Goal: Task Accomplishment & Management: Complete application form

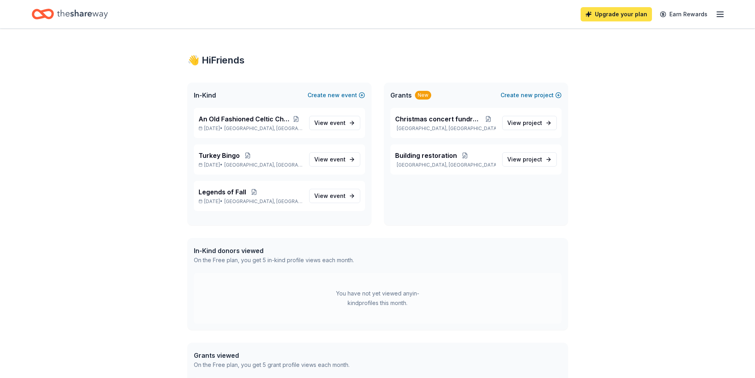
click at [624, 19] on link "Upgrade your plan" at bounding box center [615, 14] width 71 height 14
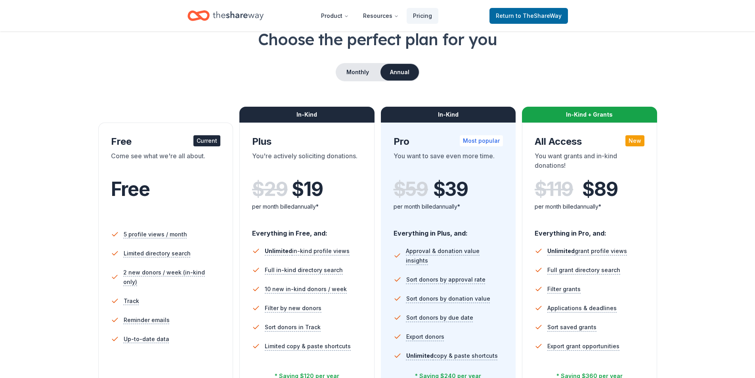
scroll to position [40, 0]
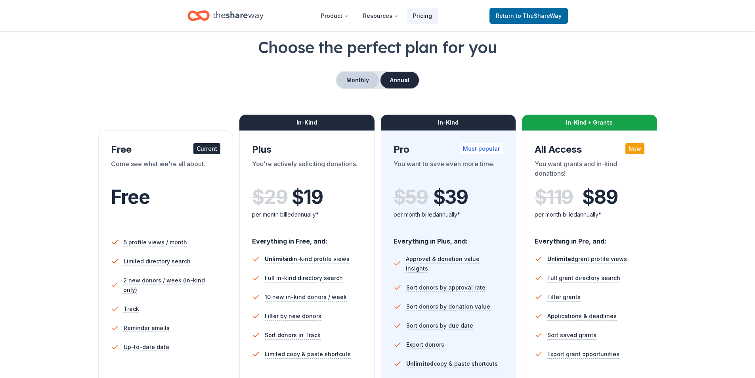
click at [366, 83] on button "Monthly" at bounding box center [357, 80] width 42 height 17
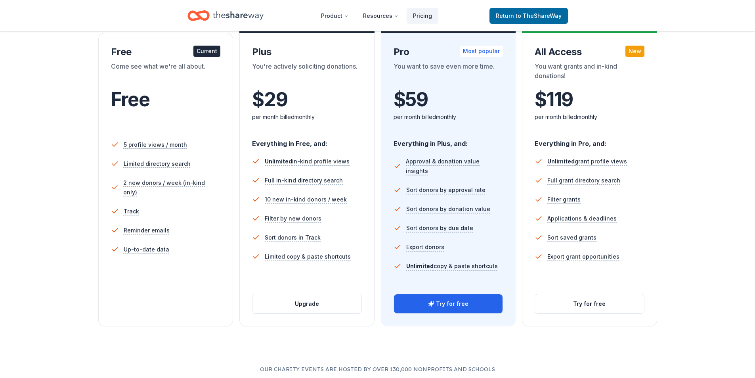
scroll to position [158, 0]
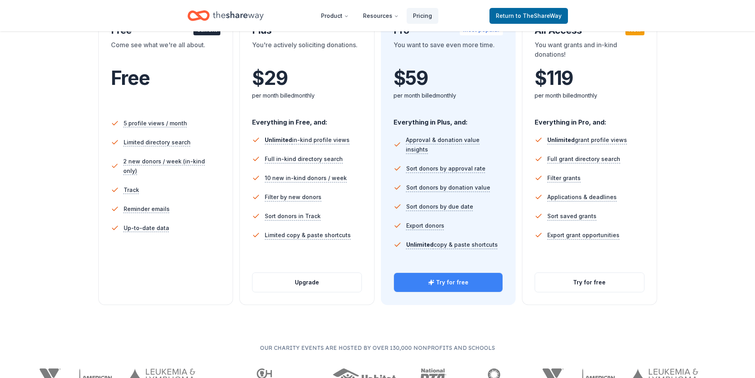
click at [447, 280] on button "Try for free" at bounding box center [448, 282] width 109 height 19
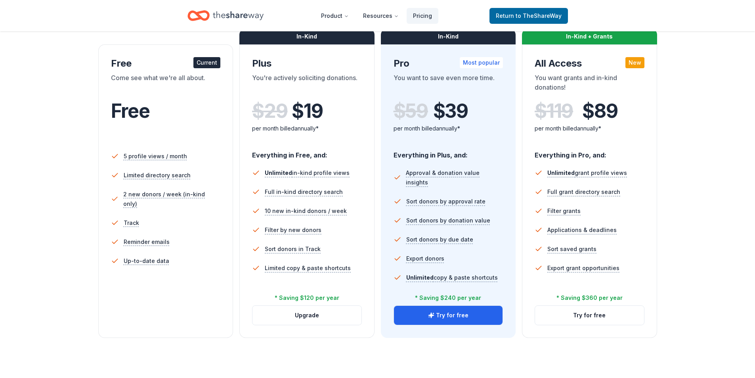
scroll to position [119, 0]
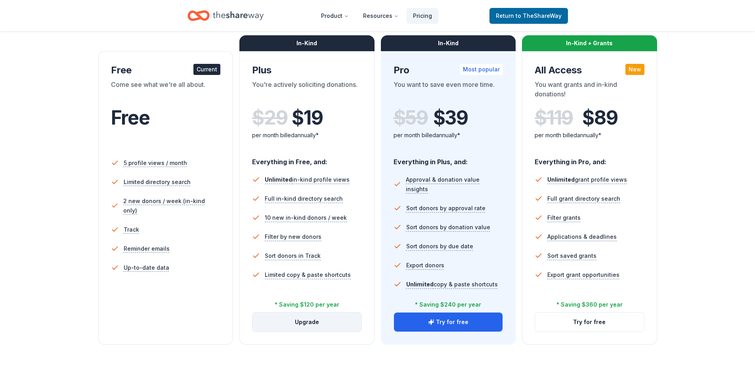
click at [301, 321] on button "Upgrade" at bounding box center [306, 321] width 109 height 19
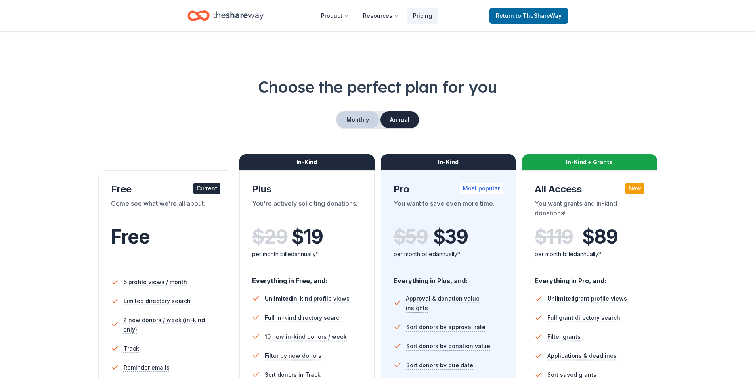
click at [353, 126] on button "Monthly" at bounding box center [357, 119] width 42 height 17
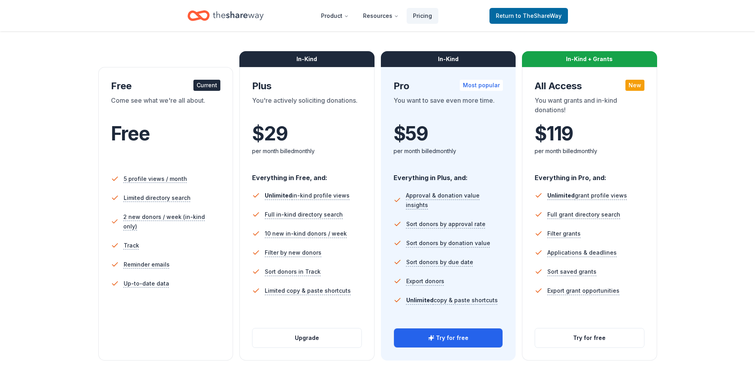
scroll to position [158, 0]
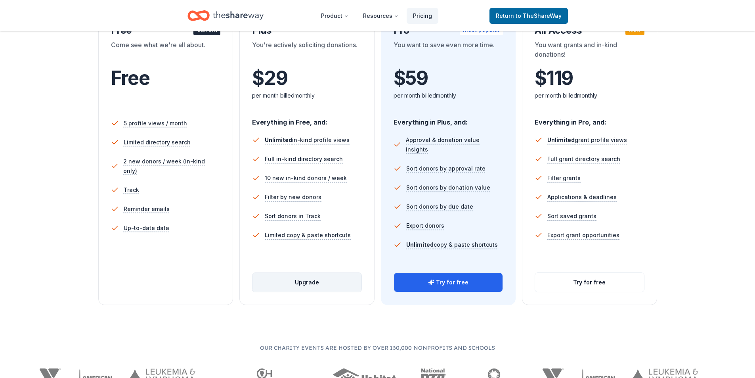
click at [313, 283] on button "Upgrade" at bounding box center [306, 282] width 109 height 19
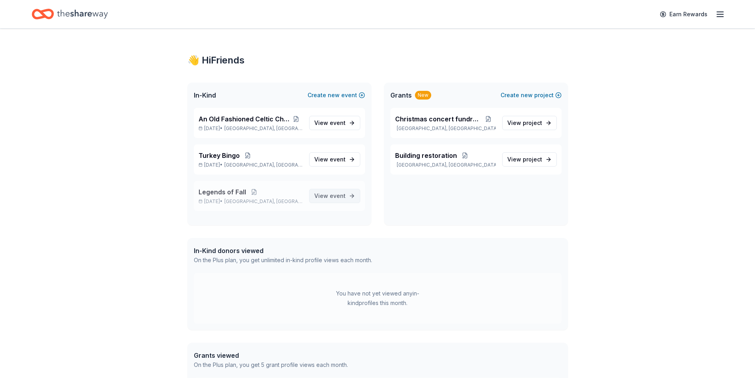
click at [340, 192] on span "View event" at bounding box center [329, 196] width 31 height 10
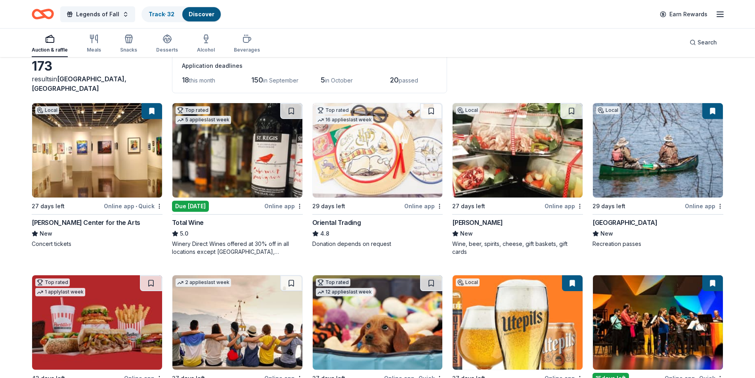
scroll to position [40, 0]
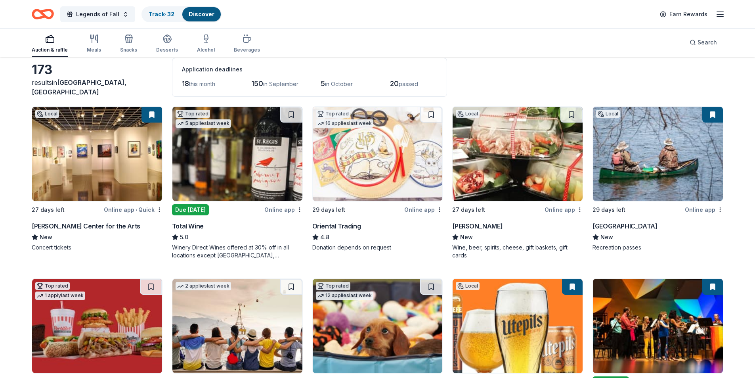
click at [697, 208] on div "Online app" at bounding box center [704, 209] width 38 height 10
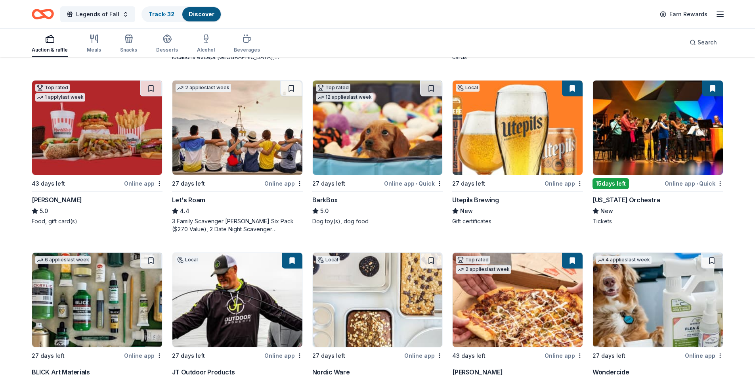
scroll to position [0, 0]
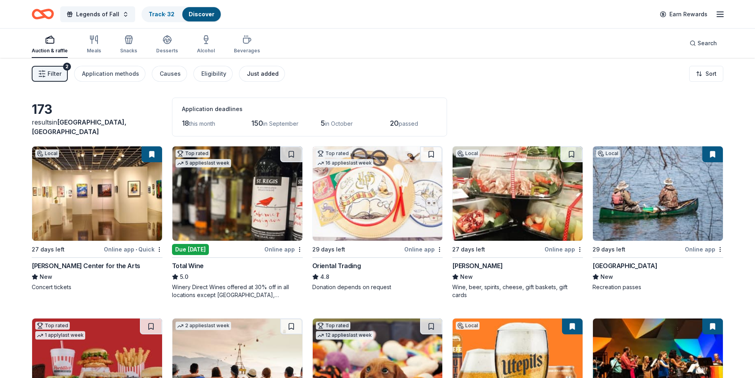
click at [256, 76] on div "Just added" at bounding box center [263, 74] width 32 height 10
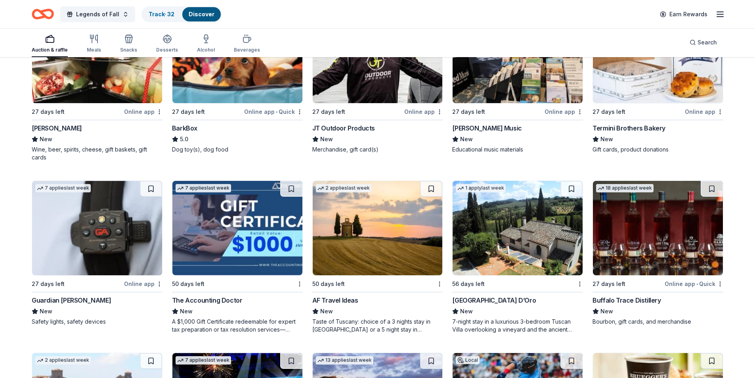
scroll to position [158, 0]
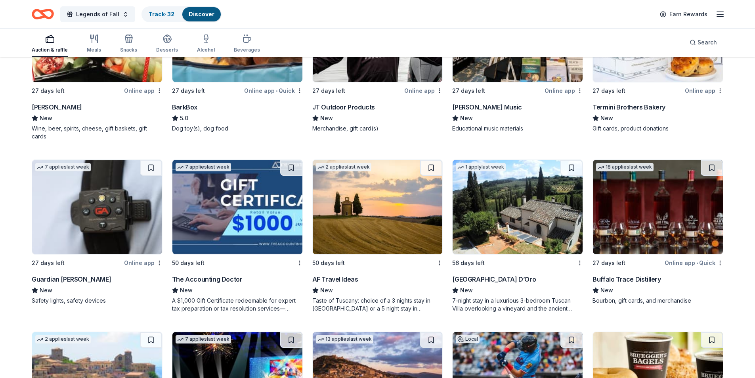
click at [490, 298] on div "7-night stay in a luxurious 3-bedroom Tuscan Villa overlooking a vineyard and t…" at bounding box center [517, 304] width 131 height 16
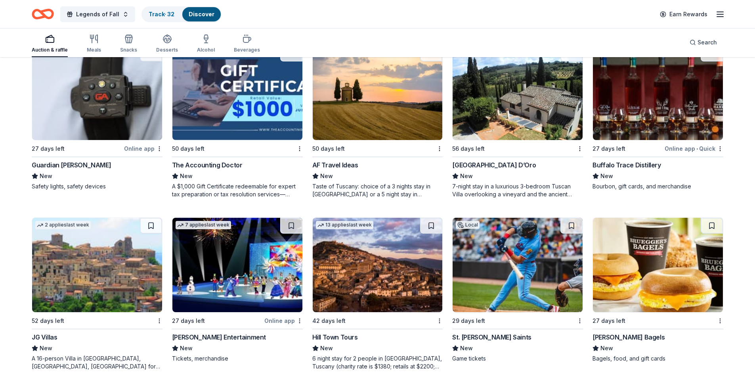
scroll to position [273, 0]
click at [267, 263] on img at bounding box center [237, 264] width 130 height 94
click at [574, 217] on button at bounding box center [571, 225] width 22 height 16
click at [513, 282] on img at bounding box center [517, 264] width 130 height 94
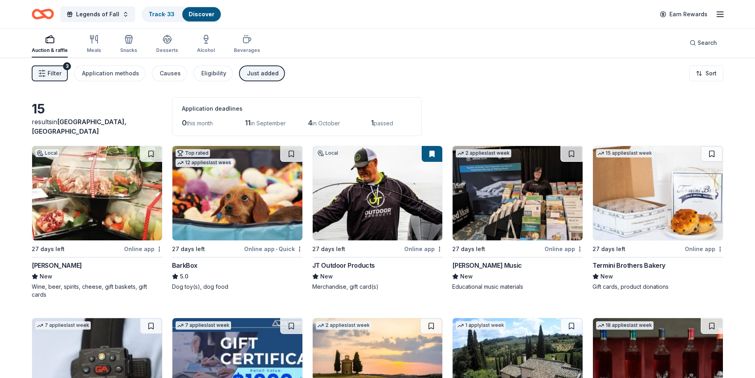
scroll to position [0, 0]
click at [155, 11] on link "Track · 33" at bounding box center [162, 14] width 26 height 7
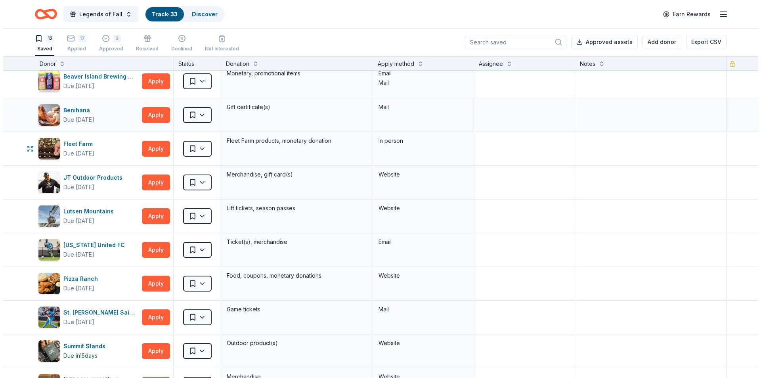
scroll to position [79, 0]
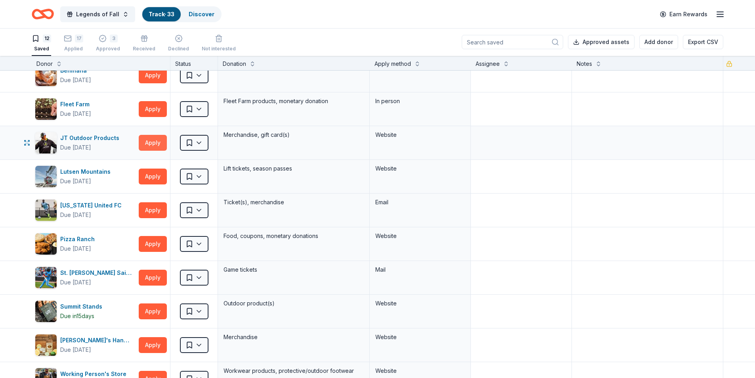
click at [147, 140] on button "Apply" at bounding box center [153, 143] width 28 height 16
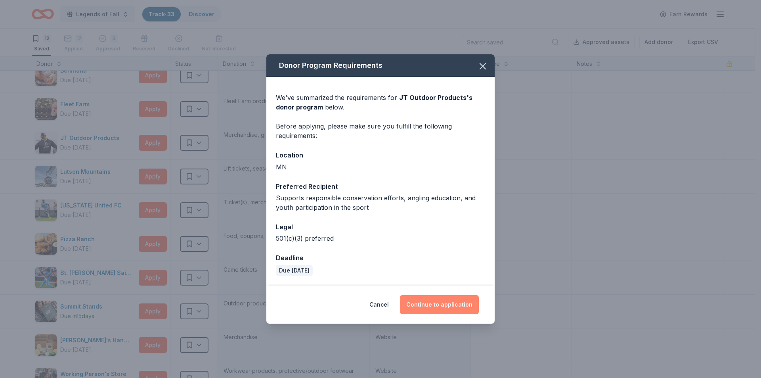
click at [443, 300] on button "Continue to application" at bounding box center [439, 304] width 79 height 19
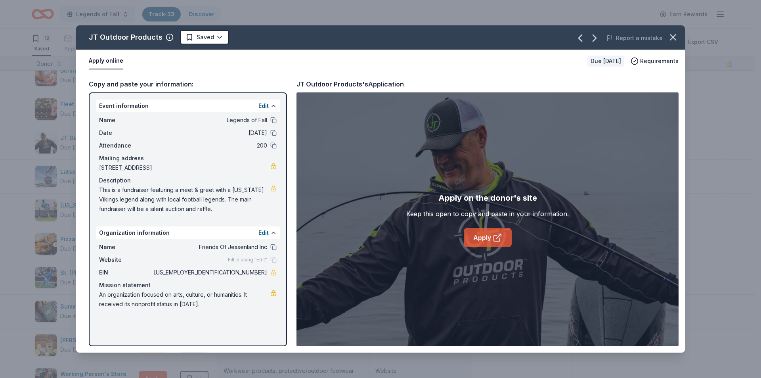
click at [479, 234] on link "Apply" at bounding box center [488, 237] width 48 height 19
click at [221, 36] on html "Legends of Fall Track · 33 Discover Earn Rewards 12 Saved 17 Applied 3 Approved…" at bounding box center [380, 189] width 761 height 378
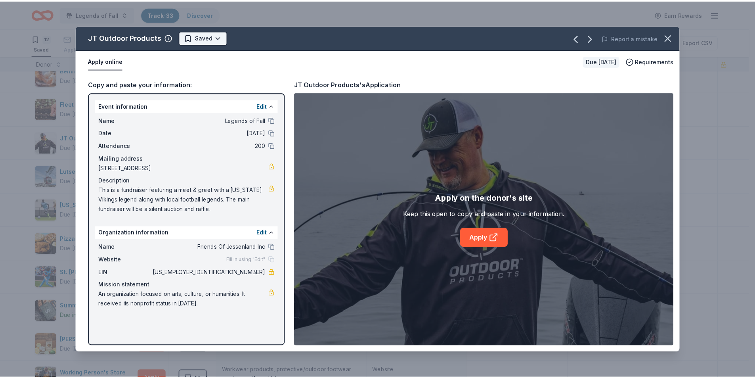
scroll to position [0, 0]
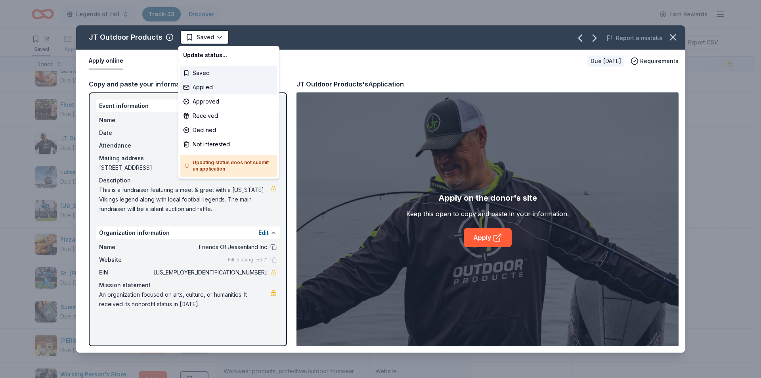
click at [208, 85] on div "Applied" at bounding box center [228, 87] width 97 height 14
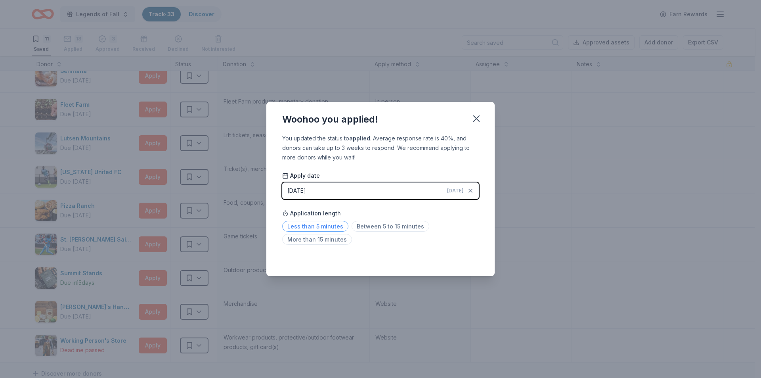
click at [328, 227] on span "Less than 5 minutes" at bounding box center [315, 226] width 66 height 11
click at [477, 119] on icon "button" at bounding box center [476, 119] width 6 height 6
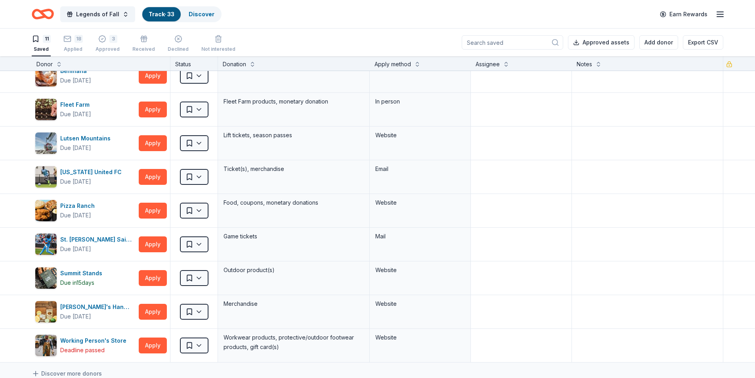
click at [168, 16] on link "Track · 33" at bounding box center [162, 14] width 26 height 7
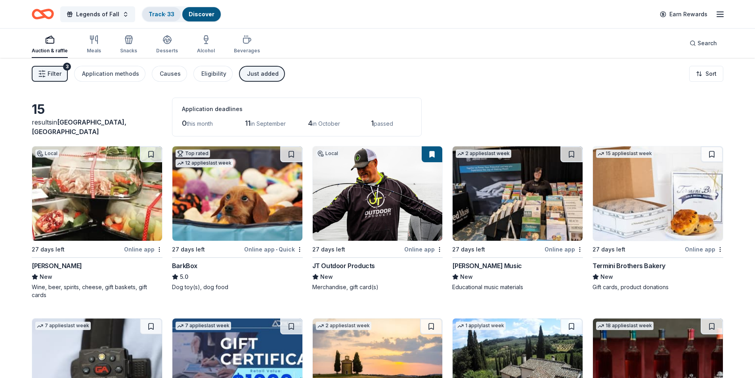
click at [168, 15] on link "Track · 33" at bounding box center [162, 14] width 26 height 7
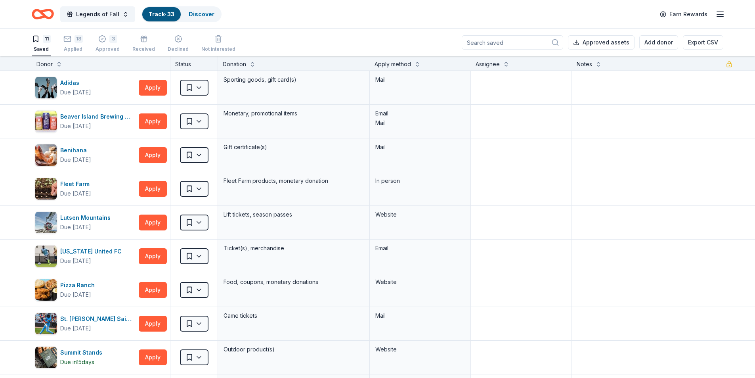
scroll to position [0, 0]
click at [156, 13] on link "Track · 33" at bounding box center [162, 14] width 26 height 7
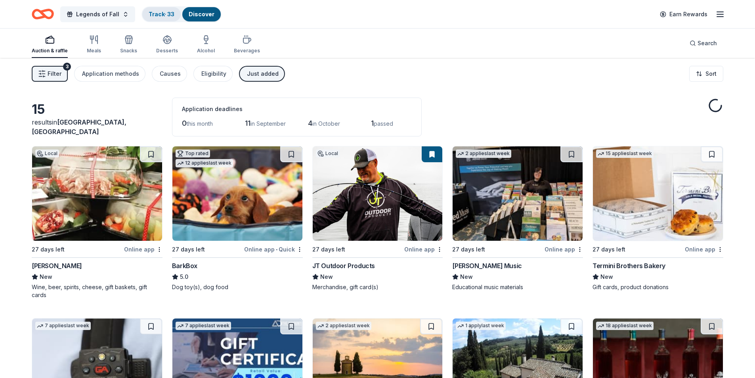
click at [164, 14] on link "Track · 33" at bounding box center [162, 14] width 26 height 7
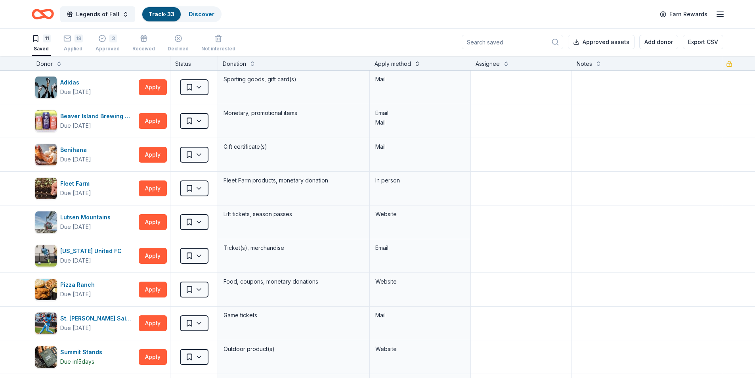
click at [414, 63] on button at bounding box center [417, 63] width 6 height 8
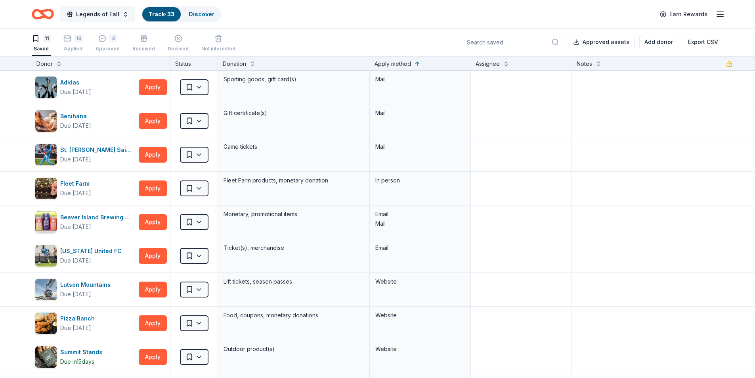
click at [103, 10] on span "Legends of Fall" at bounding box center [97, 15] width 43 height 10
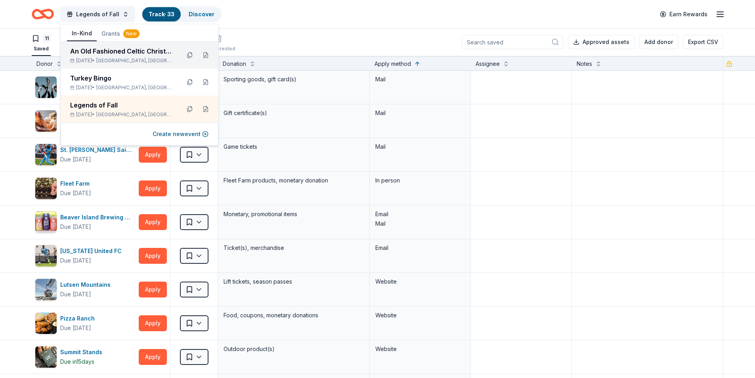
click at [105, 65] on div "An Old Fashioned Celtic Christmas Dec 07, 2025 • Henderson, MN" at bounding box center [140, 55] width 158 height 27
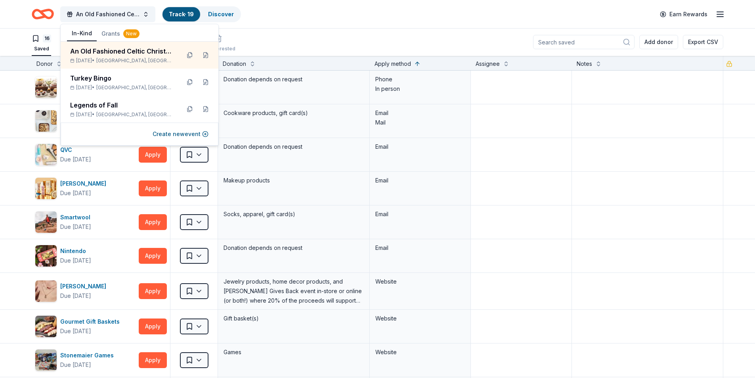
click at [301, 38] on div "16 Saved 2 Applied Approved Received Declined Not interested Add donor Export C…" at bounding box center [377, 42] width 691 height 28
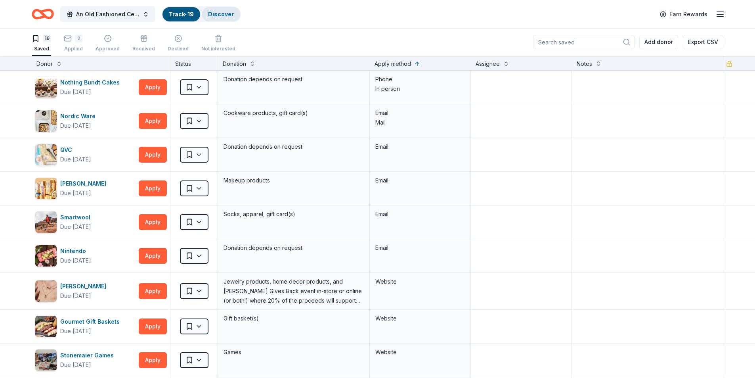
click at [214, 11] on link "Discover" at bounding box center [221, 14] width 26 height 7
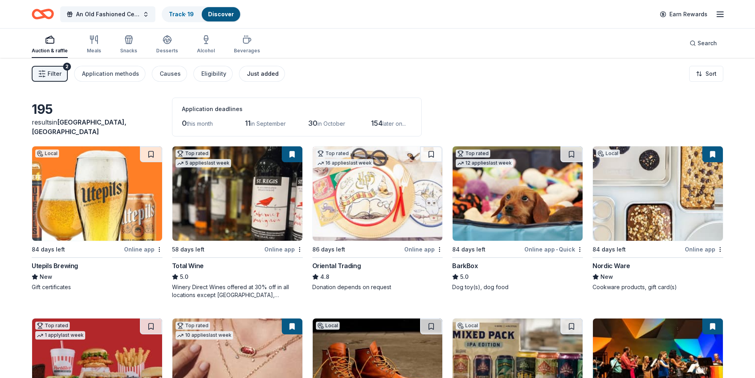
click at [247, 75] on div "Just added" at bounding box center [263, 74] width 32 height 10
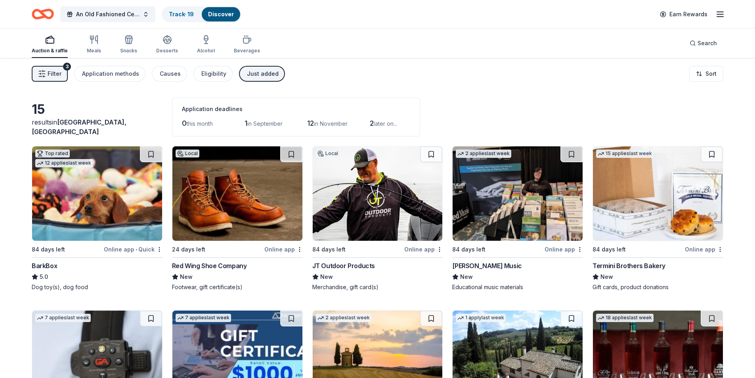
click at [57, 75] on span "Filter" at bounding box center [55, 74] width 14 height 10
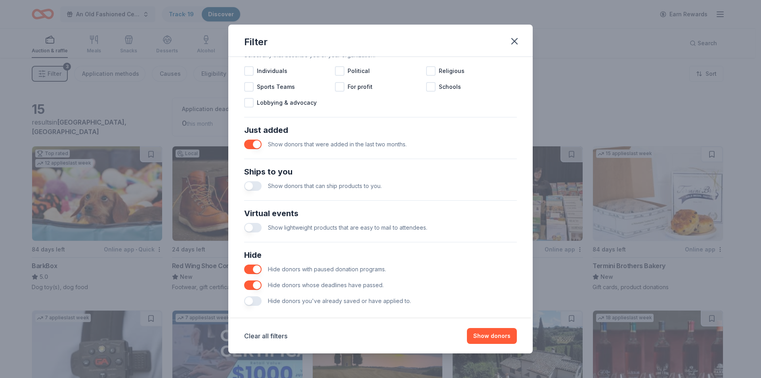
scroll to position [261, 0]
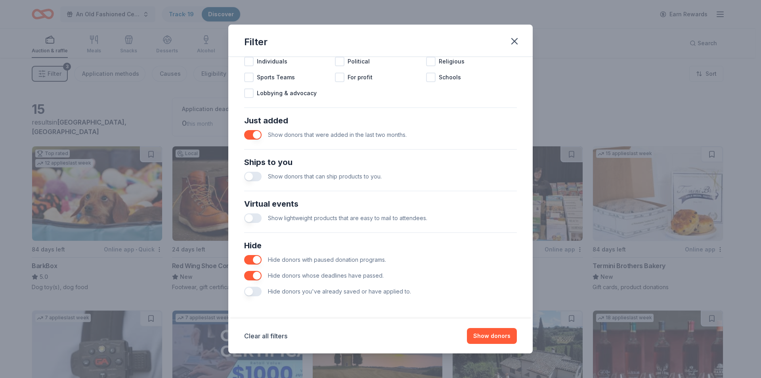
click at [252, 294] on button "button" at bounding box center [252, 291] width 17 height 10
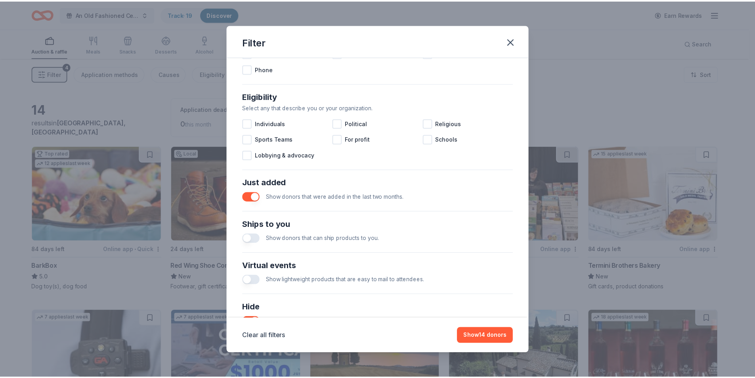
scroll to position [261, 0]
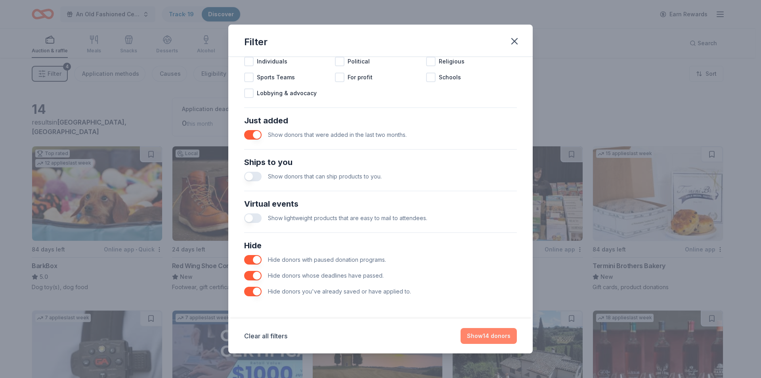
click at [480, 334] on button "Show 14 donors" at bounding box center [488, 336] width 56 height 16
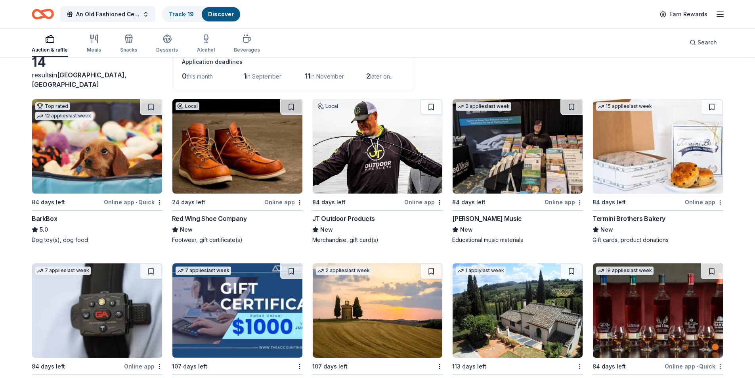
scroll to position [0, 0]
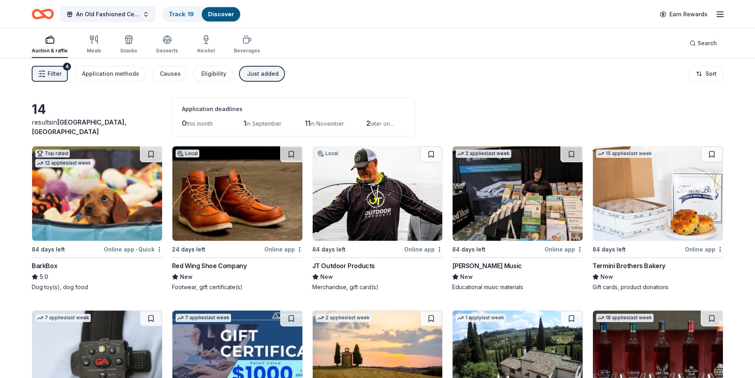
click at [267, 72] on div "Just added" at bounding box center [263, 74] width 32 height 10
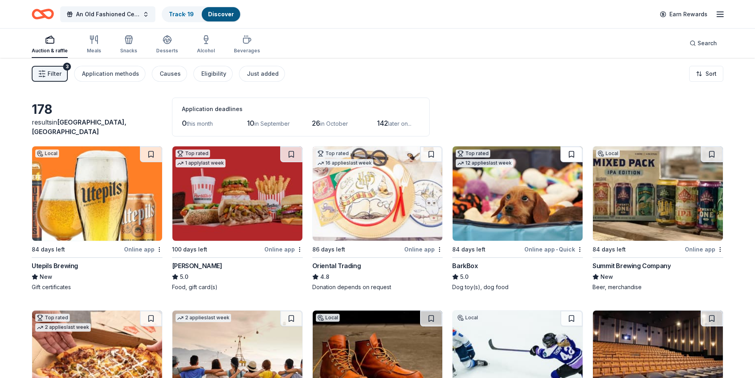
click at [577, 155] on button at bounding box center [571, 154] width 22 height 16
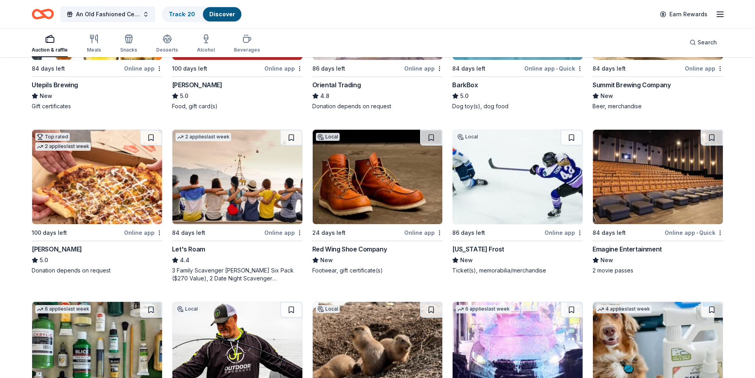
scroll to position [198, 0]
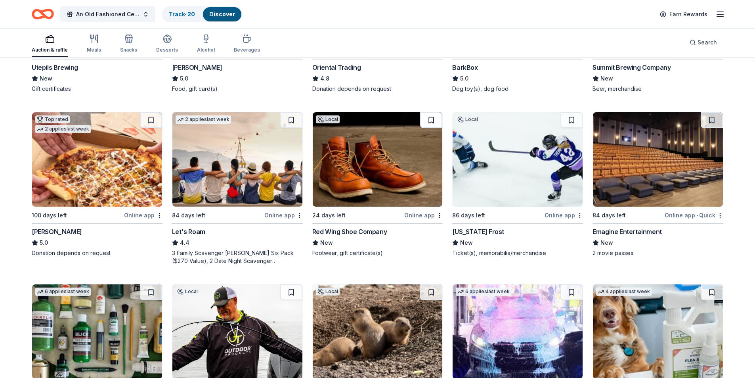
click at [428, 121] on button at bounding box center [431, 120] width 22 height 16
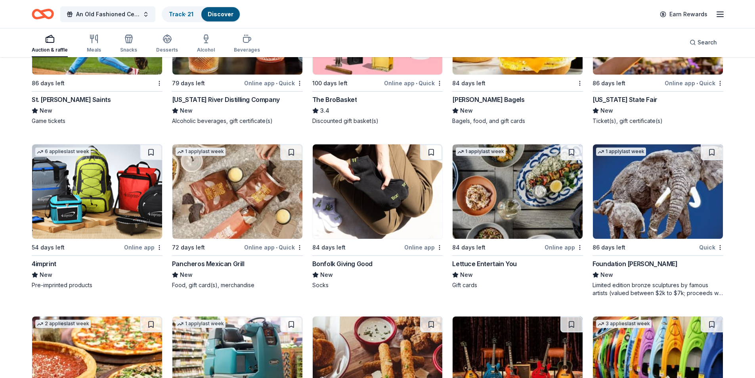
scroll to position [1529, 0]
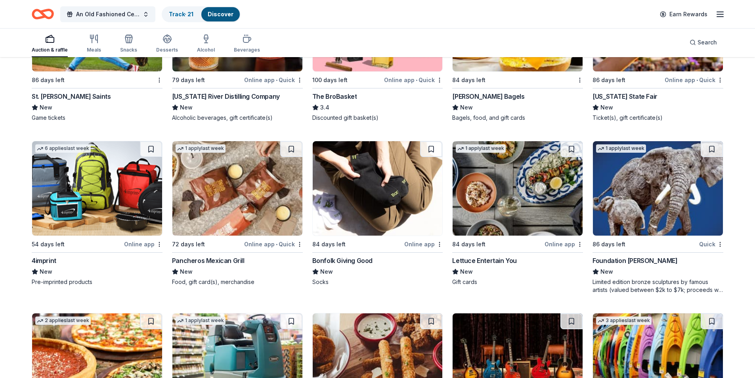
click at [511, 209] on img at bounding box center [517, 188] width 130 height 94
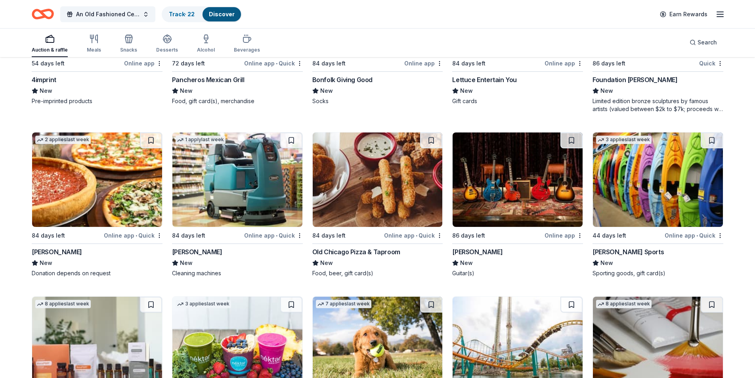
scroll to position [1727, 0]
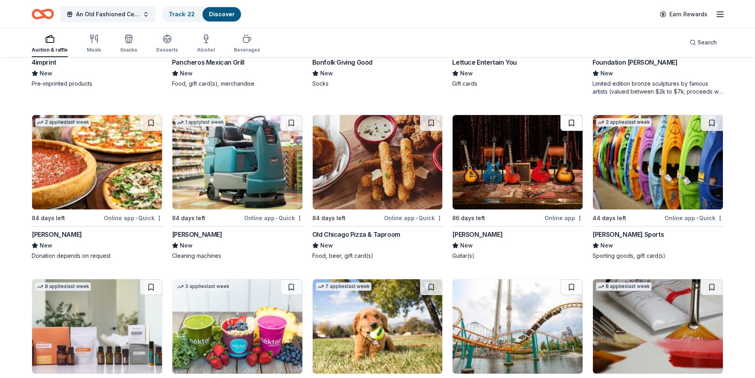
click at [574, 119] on button at bounding box center [571, 123] width 22 height 16
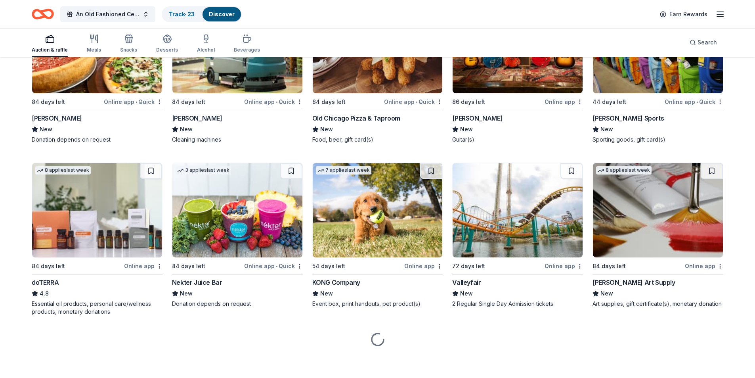
scroll to position [1844, 0]
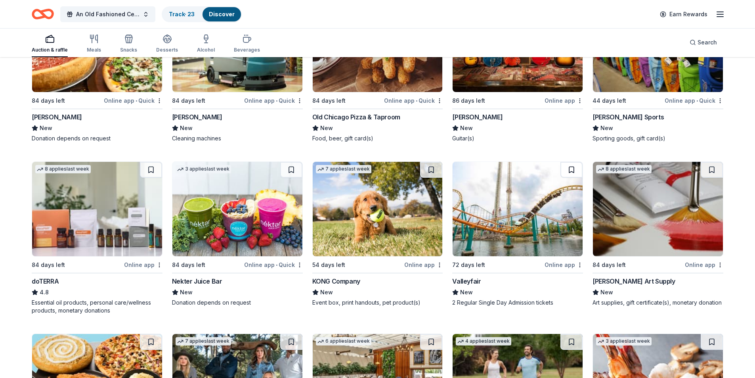
click at [572, 170] on button at bounding box center [571, 170] width 22 height 16
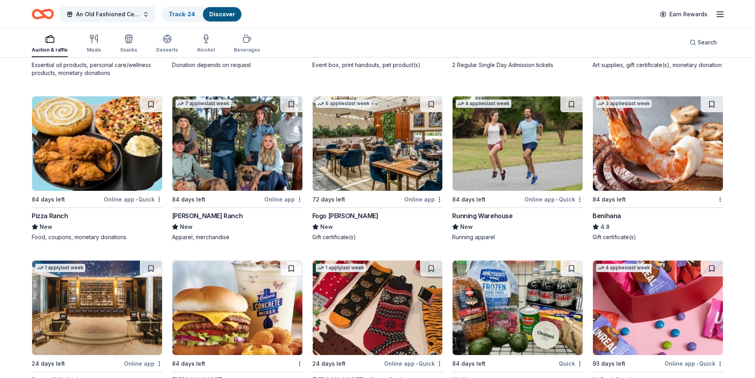
scroll to position [2082, 0]
click at [711, 103] on button at bounding box center [711, 104] width 22 height 16
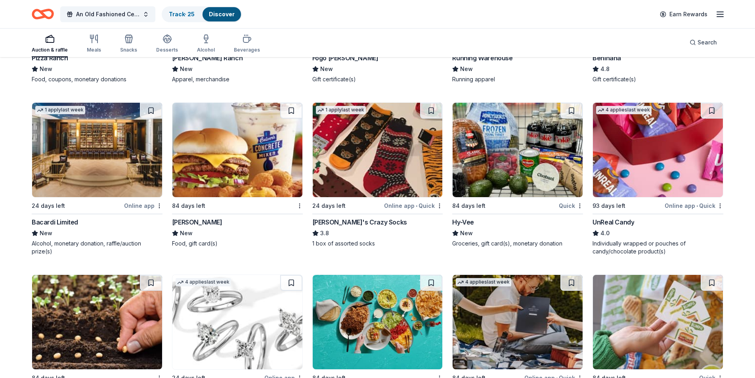
scroll to position [2240, 0]
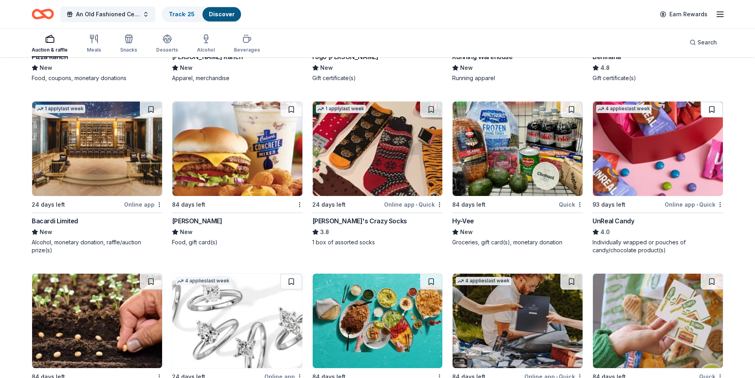
click at [710, 109] on button at bounding box center [711, 109] width 22 height 16
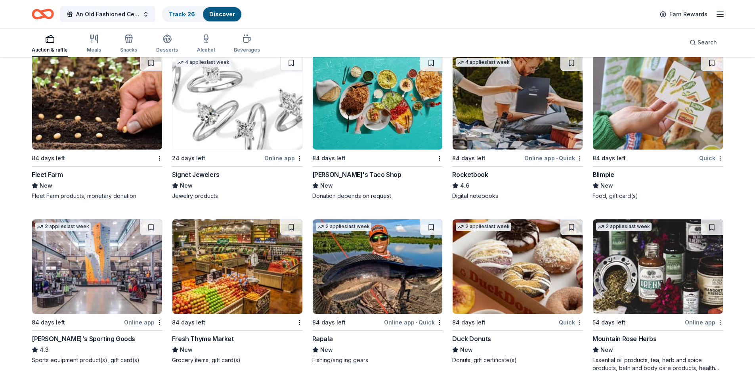
scroll to position [2478, 0]
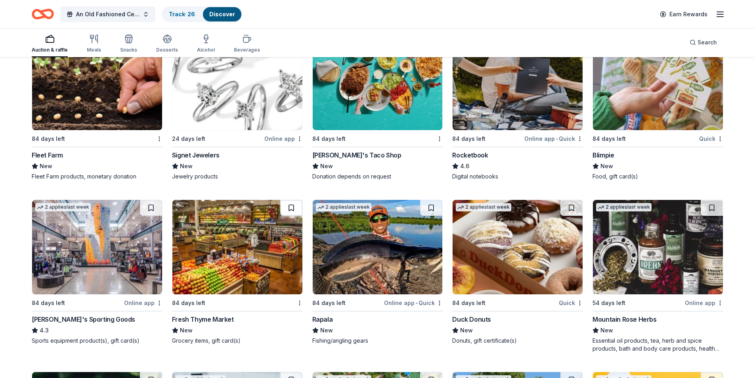
click at [297, 210] on button at bounding box center [291, 208] width 22 height 16
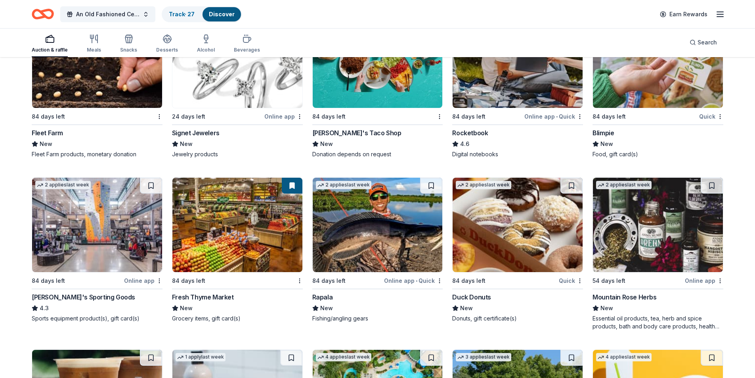
scroll to position [2518, 0]
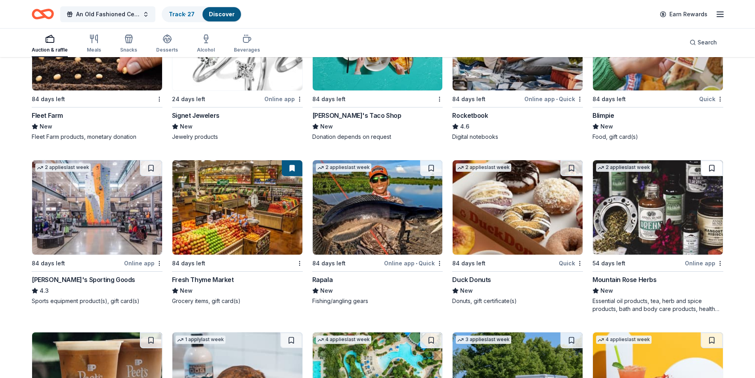
click at [710, 171] on button at bounding box center [711, 168] width 22 height 16
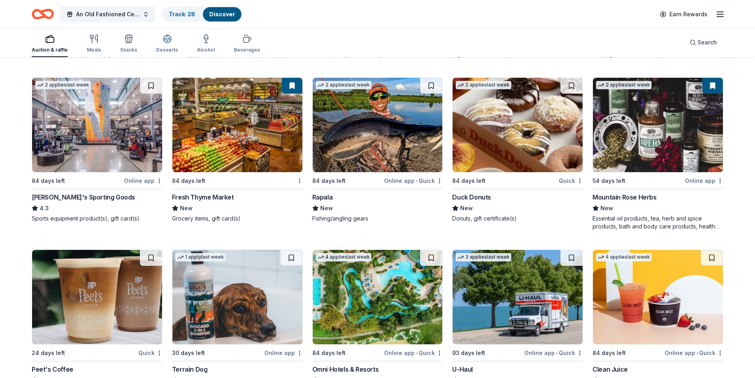
scroll to position [2597, 0]
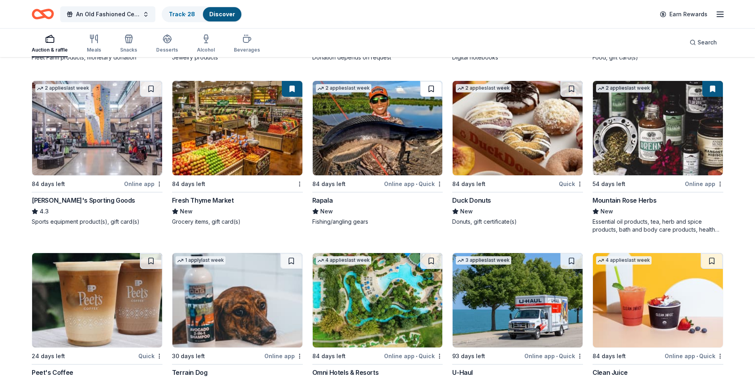
click at [431, 90] on button at bounding box center [431, 89] width 22 height 16
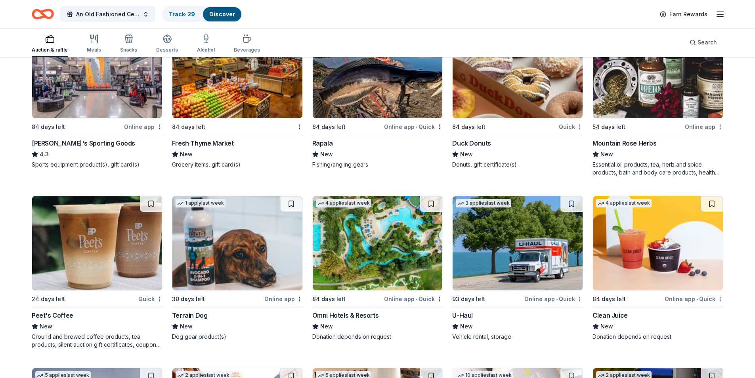
scroll to position [2716, 0]
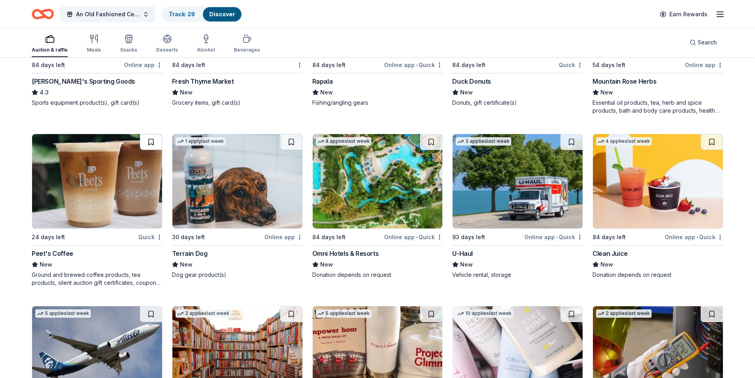
click at [149, 142] on button at bounding box center [151, 142] width 22 height 16
click at [426, 143] on button at bounding box center [431, 142] width 22 height 16
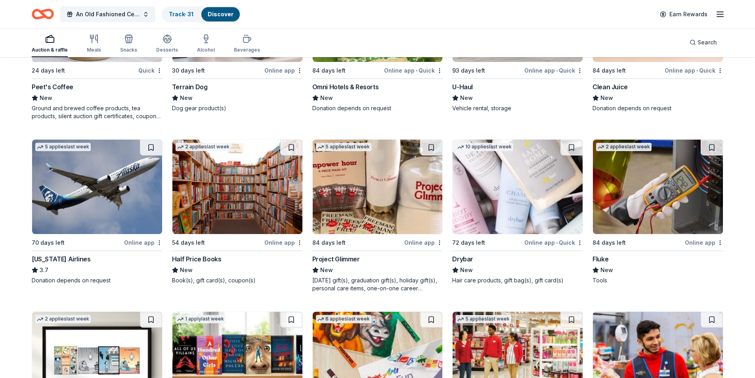
scroll to position [2900, 0]
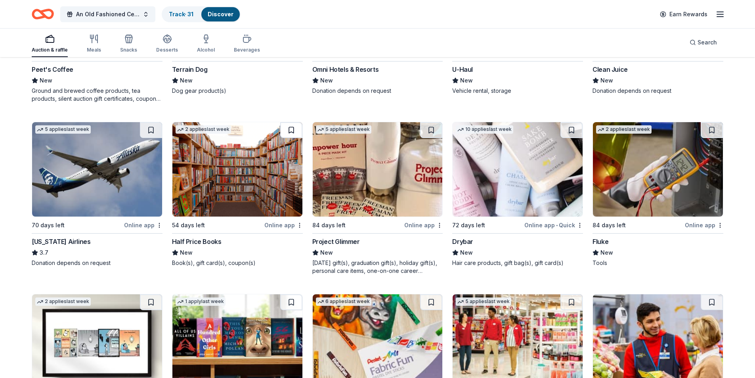
click at [294, 130] on button at bounding box center [291, 130] width 22 height 16
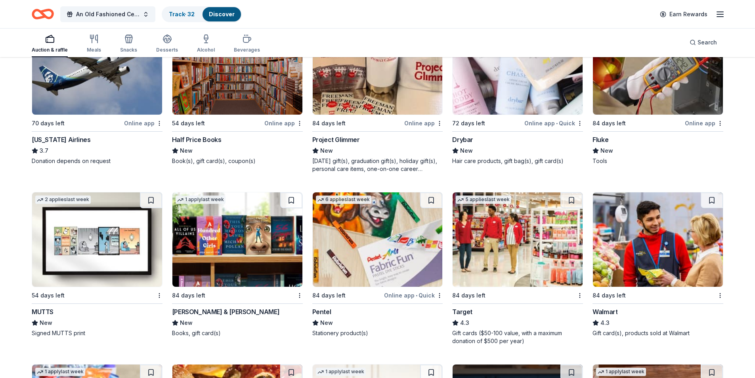
scroll to position [3018, 0]
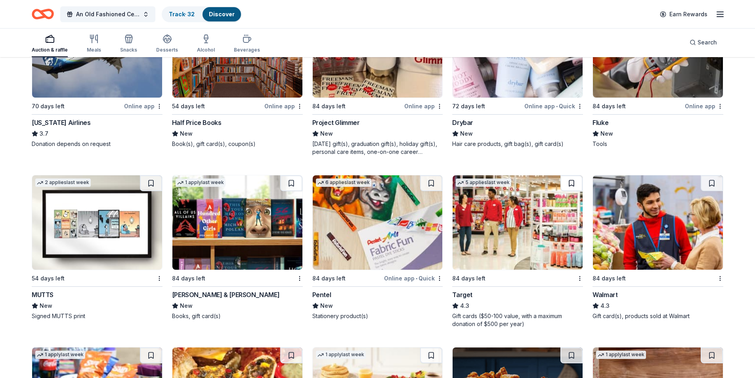
click at [569, 183] on button at bounding box center [571, 183] width 22 height 16
click at [713, 184] on button at bounding box center [711, 183] width 22 height 16
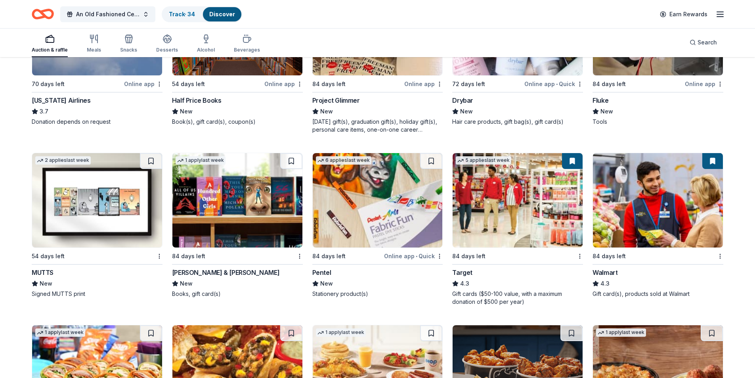
scroll to position [3058, 0]
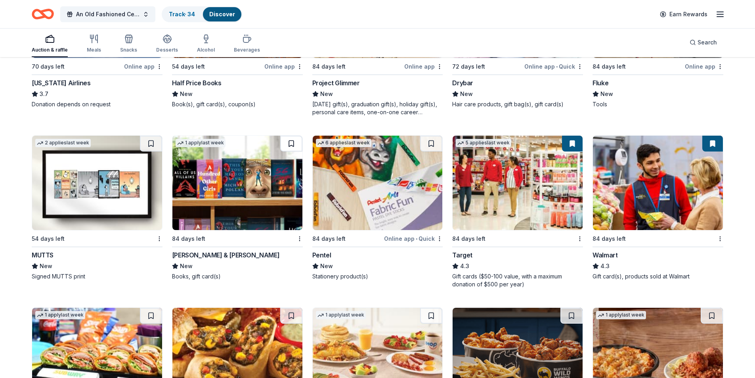
click at [291, 143] on button at bounding box center [291, 143] width 22 height 16
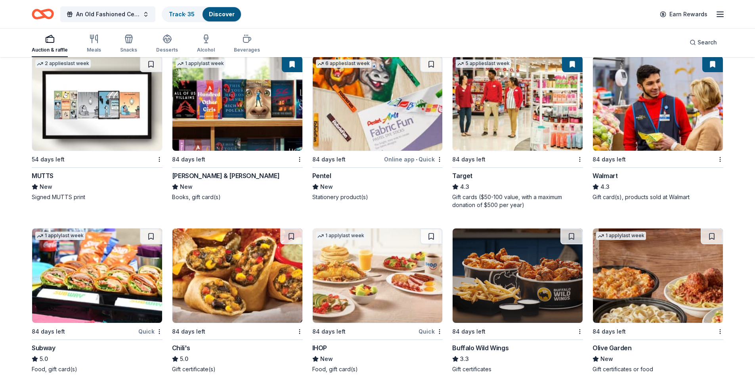
scroll to position [3177, 0]
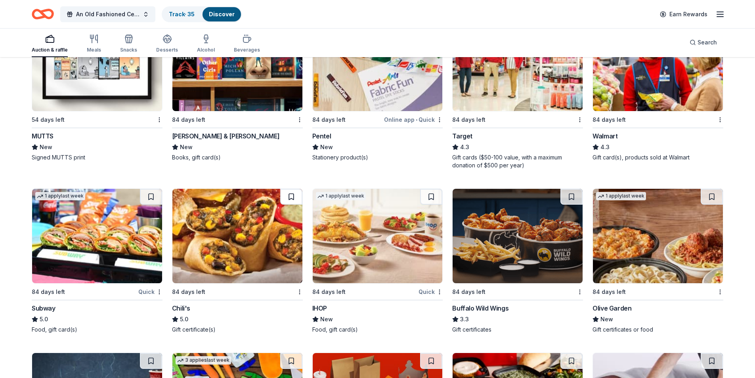
click at [292, 193] on button at bounding box center [291, 197] width 22 height 16
click at [425, 196] on button at bounding box center [431, 197] width 22 height 16
click at [567, 194] on button at bounding box center [571, 197] width 22 height 16
click at [705, 195] on button at bounding box center [711, 197] width 22 height 16
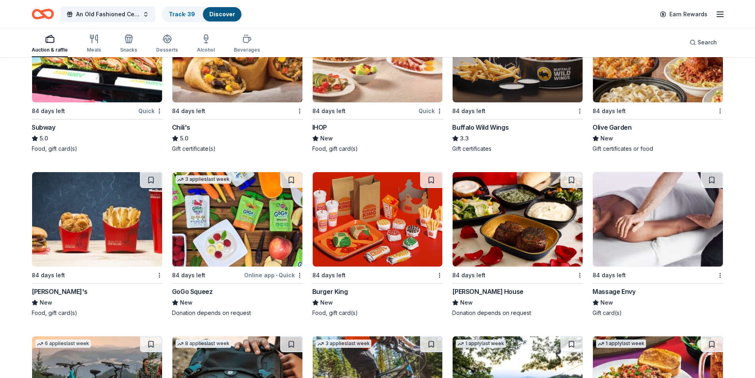
scroll to position [3375, 0]
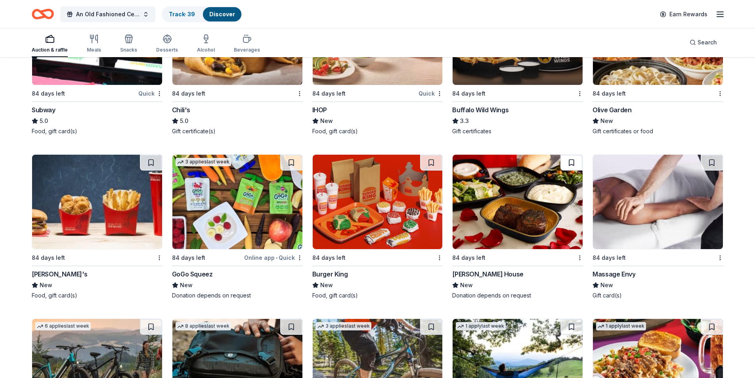
click at [564, 164] on button at bounding box center [571, 163] width 22 height 16
click at [708, 168] on button at bounding box center [711, 163] width 22 height 16
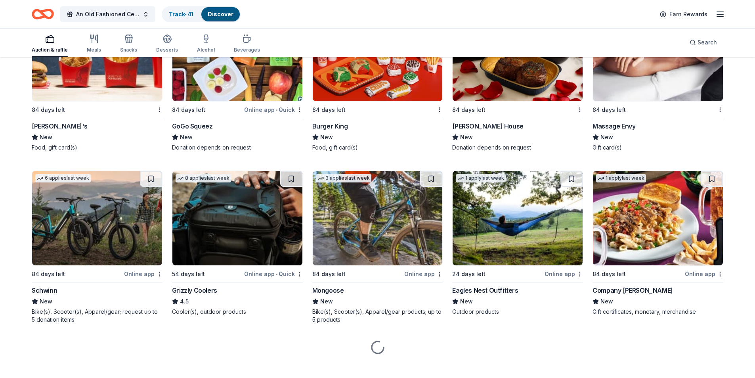
scroll to position [3532, 0]
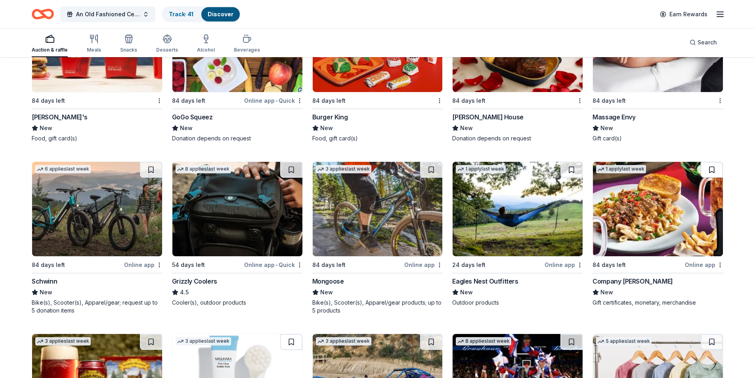
click at [706, 170] on button at bounding box center [711, 170] width 22 height 16
click at [572, 167] on button at bounding box center [571, 170] width 22 height 16
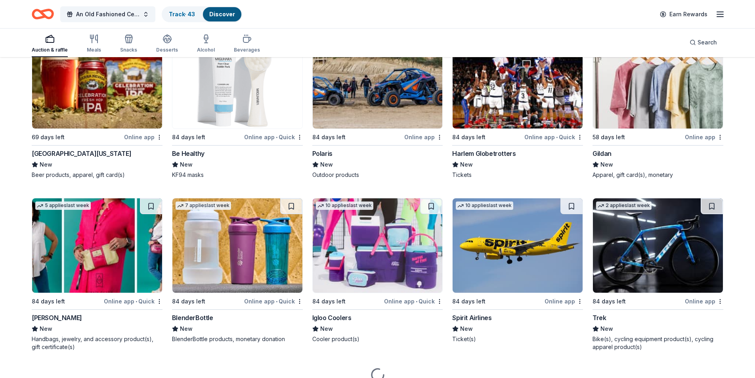
scroll to position [3849, 0]
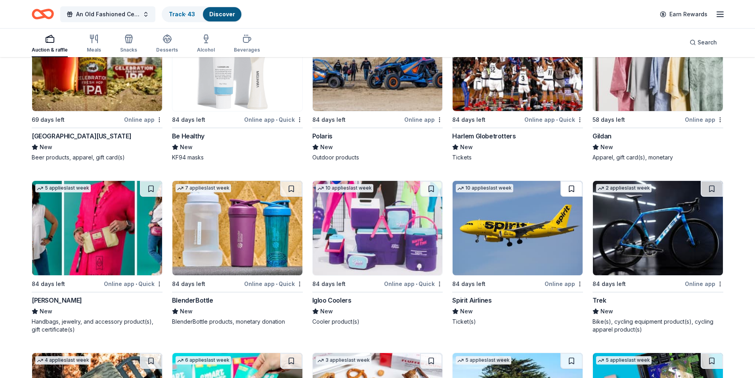
click at [572, 186] on button at bounding box center [571, 189] width 22 height 16
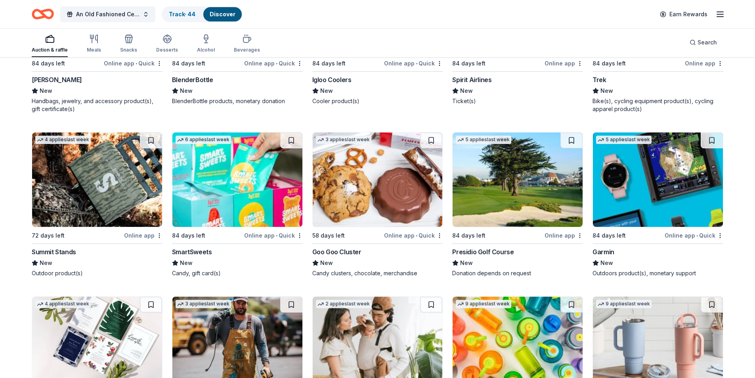
scroll to position [4087, 0]
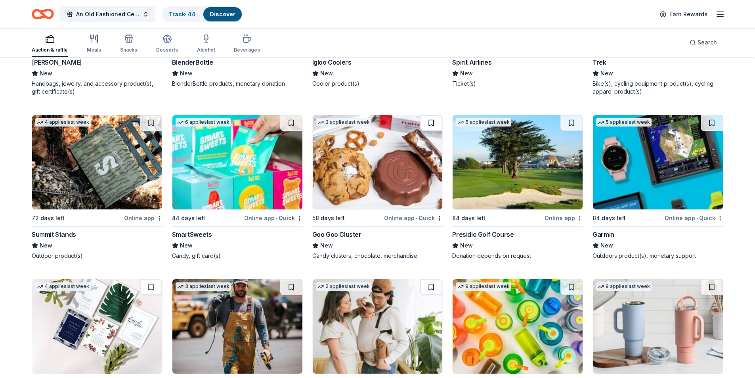
click at [428, 122] on button at bounding box center [431, 123] width 22 height 16
click at [567, 124] on button at bounding box center [571, 123] width 22 height 16
click at [715, 123] on button at bounding box center [711, 123] width 22 height 16
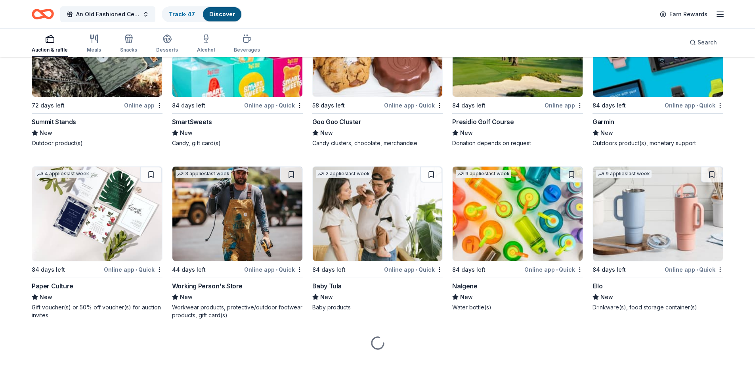
scroll to position [4204, 0]
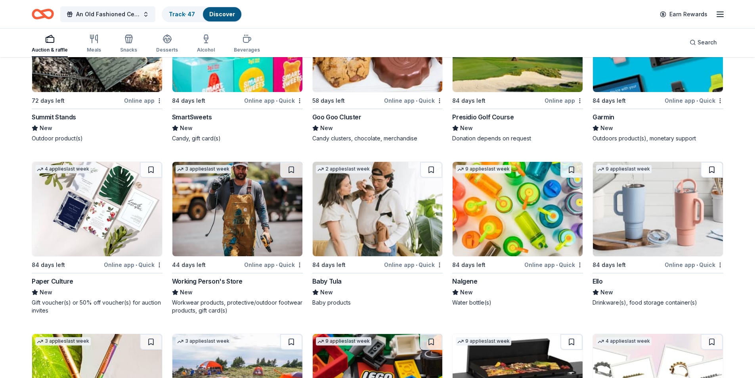
click at [710, 168] on button at bounding box center [711, 170] width 22 height 16
click at [574, 172] on button at bounding box center [571, 170] width 22 height 16
click at [435, 170] on button at bounding box center [431, 170] width 22 height 16
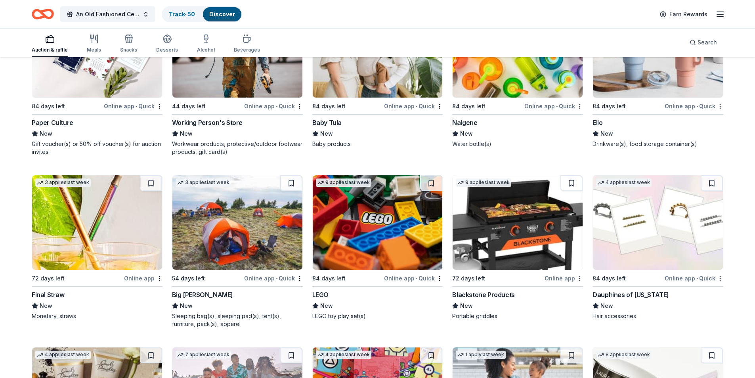
scroll to position [4402, 0]
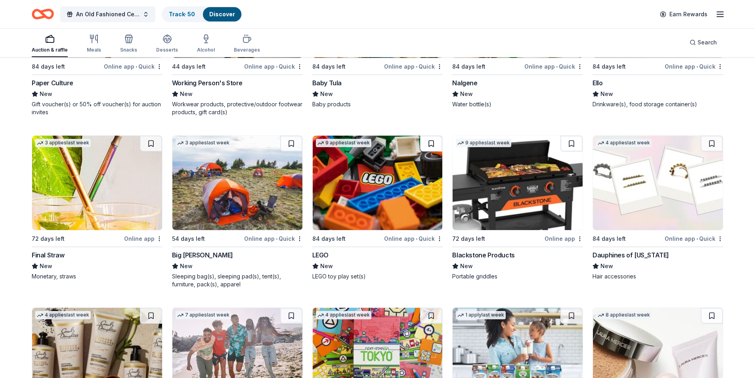
click at [432, 145] on button at bounding box center [431, 143] width 22 height 16
click at [570, 143] on button at bounding box center [571, 143] width 22 height 16
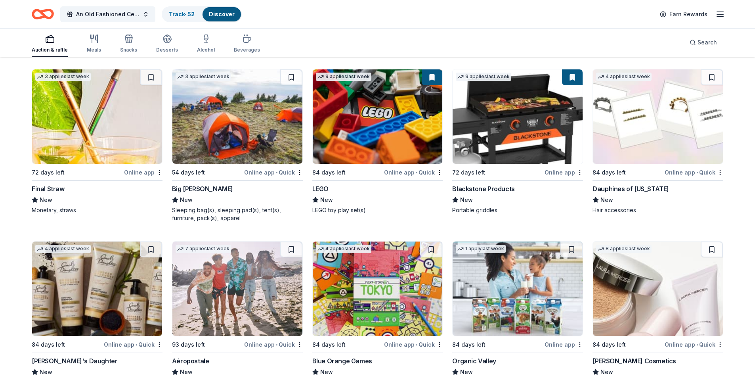
scroll to position [4548, 0]
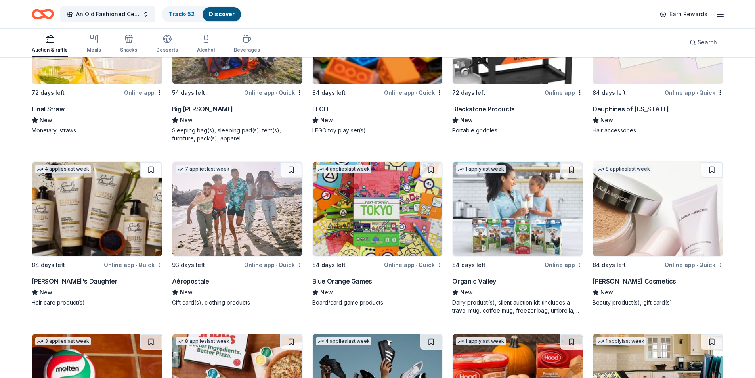
click at [147, 166] on button at bounding box center [151, 170] width 22 height 16
click at [292, 170] on button at bounding box center [291, 170] width 22 height 16
click at [435, 172] on button at bounding box center [431, 170] width 22 height 16
click at [566, 169] on button at bounding box center [571, 170] width 22 height 16
click at [710, 170] on button at bounding box center [711, 170] width 22 height 16
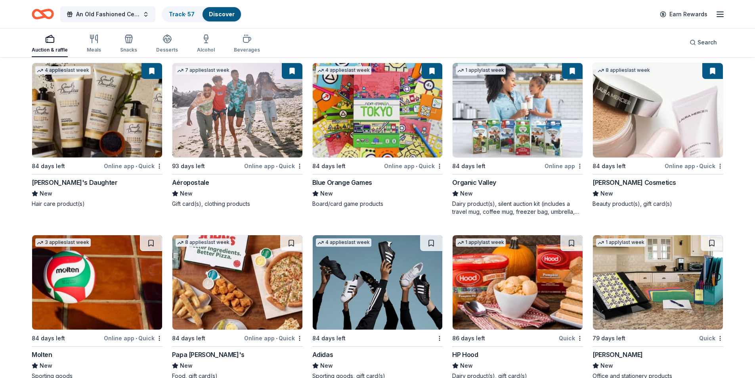
scroll to position [4664, 0]
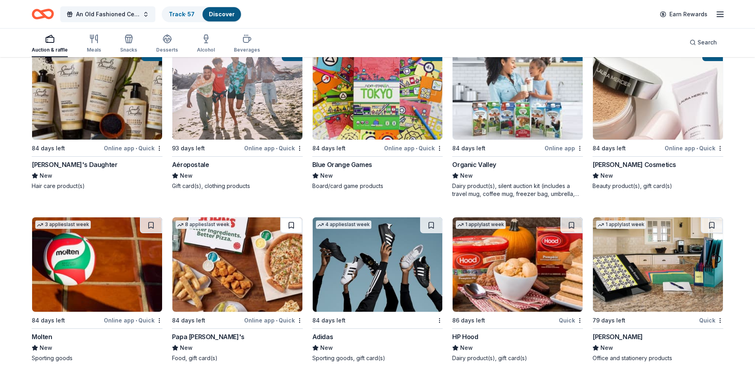
click at [293, 227] on button at bounding box center [291, 225] width 22 height 16
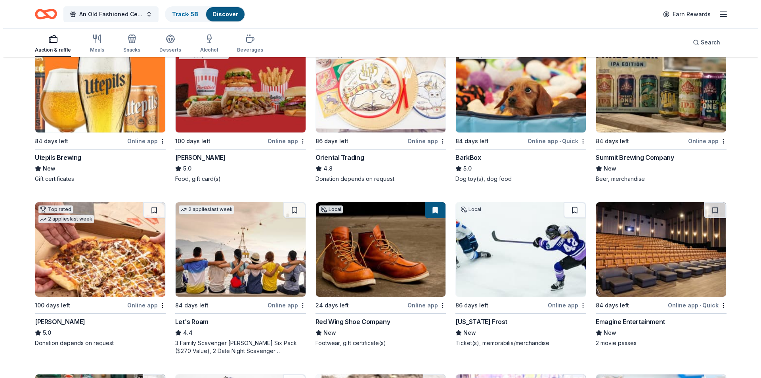
scroll to position [0, 0]
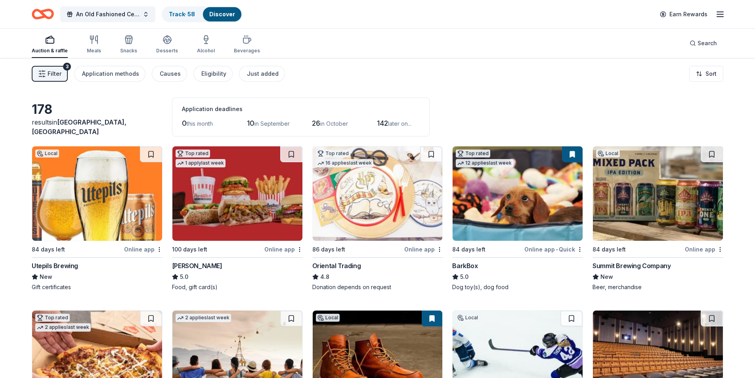
click at [49, 72] on span "Filter" at bounding box center [55, 74] width 14 height 10
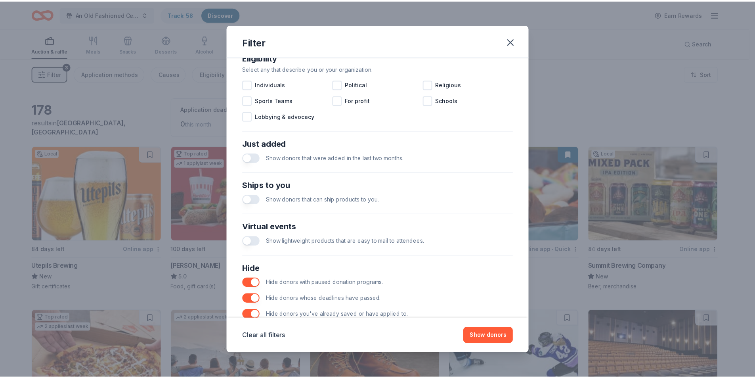
scroll to position [261, 0]
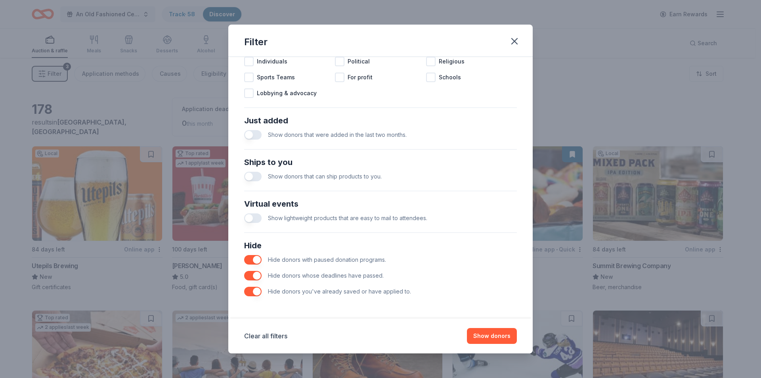
drag, startPoint x: 516, startPoint y: 42, endPoint x: 513, endPoint y: 65, distance: 22.7
click at [513, 65] on div "Filter Causes Find donors that support causes like yours. Animals Art & Culture…" at bounding box center [380, 189] width 304 height 328
click at [511, 39] on icon "button" at bounding box center [514, 41] width 11 height 11
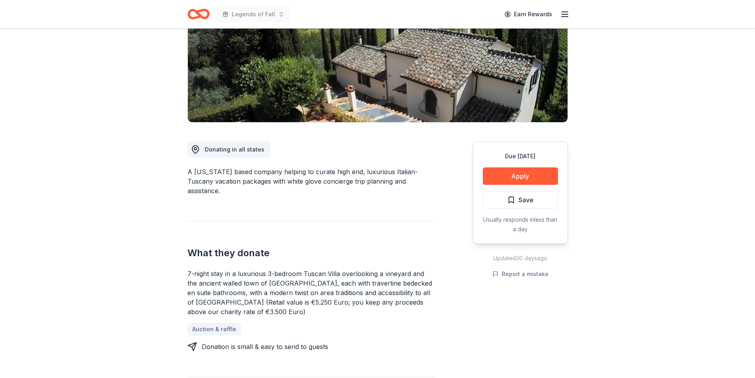
scroll to position [119, 0]
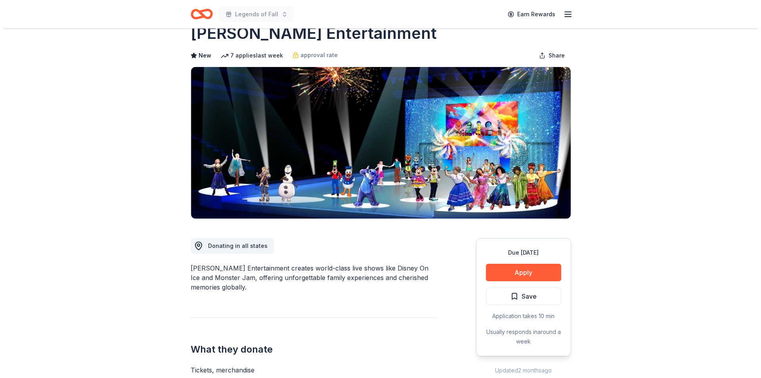
scroll to position [40, 0]
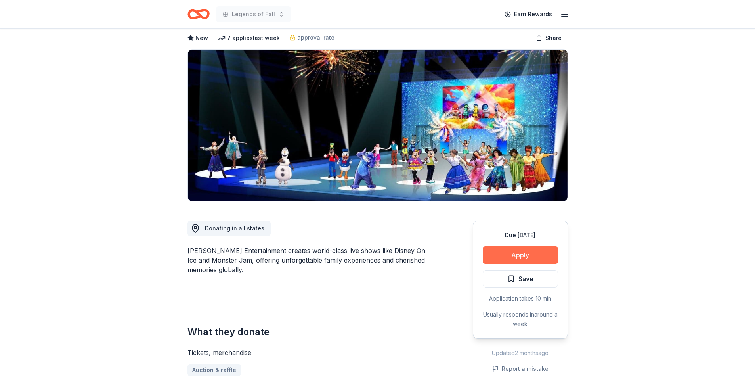
click at [529, 256] on button "Apply" at bounding box center [520, 254] width 75 height 17
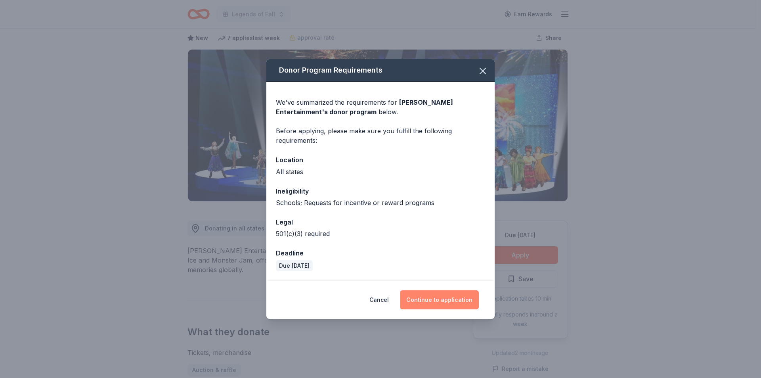
click at [427, 298] on button "Continue to application" at bounding box center [439, 299] width 79 height 19
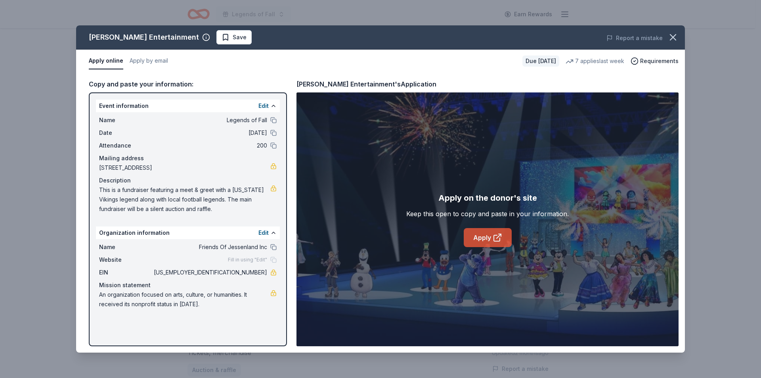
click at [478, 240] on link "Apply" at bounding box center [488, 237] width 48 height 19
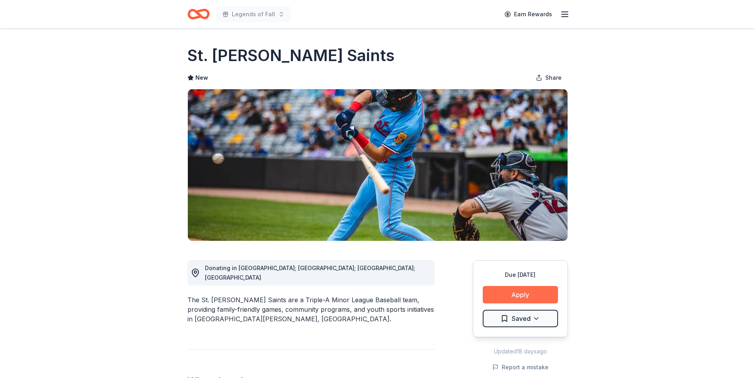
click at [511, 292] on button "Apply" at bounding box center [520, 294] width 75 height 17
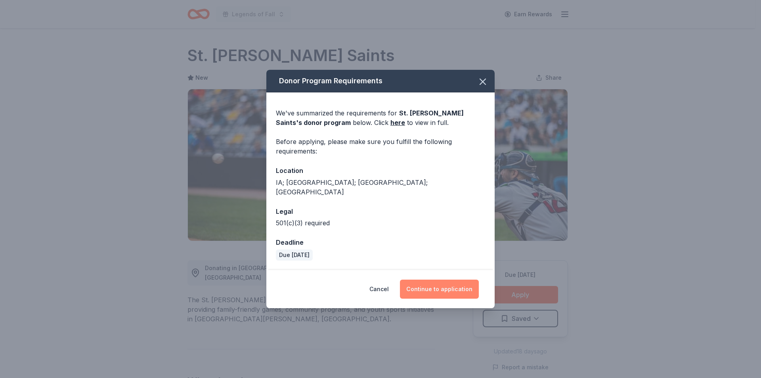
click at [429, 287] on button "Continue to application" at bounding box center [439, 288] width 79 height 19
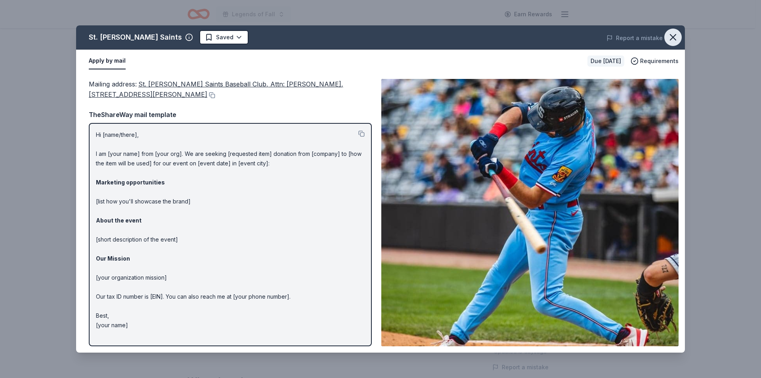
click at [676, 39] on icon "button" at bounding box center [672, 37] width 11 height 11
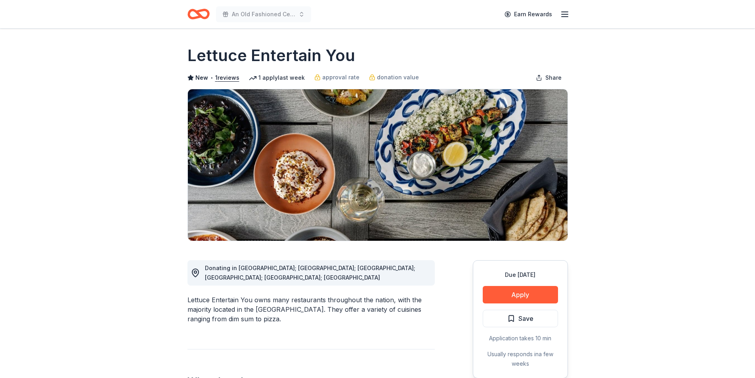
click at [189, 295] on div "Lettuce Entertain You owns many restaurants throughout the nation, with the maj…" at bounding box center [310, 309] width 247 height 29
drag, startPoint x: 188, startPoint y: 57, endPoint x: 301, endPoint y: 55, distance: 112.9
click at [301, 55] on h1 "Lettuce Entertain You" at bounding box center [271, 55] width 168 height 22
click at [515, 318] on span "Save" at bounding box center [520, 318] width 26 height 10
